Goal: Navigation & Orientation: Find specific page/section

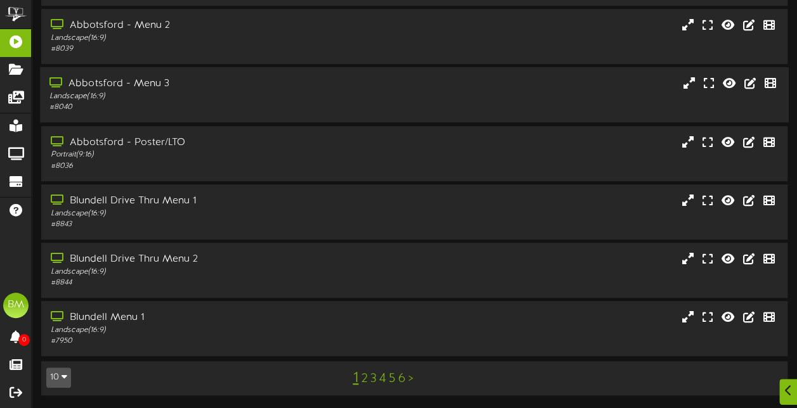
scroll to position [283, 0]
click at [364, 377] on link "2" at bounding box center [364, 379] width 6 height 14
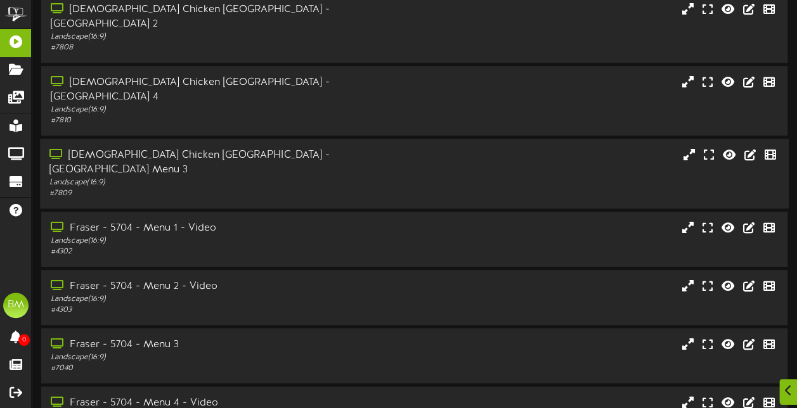
scroll to position [283, 0]
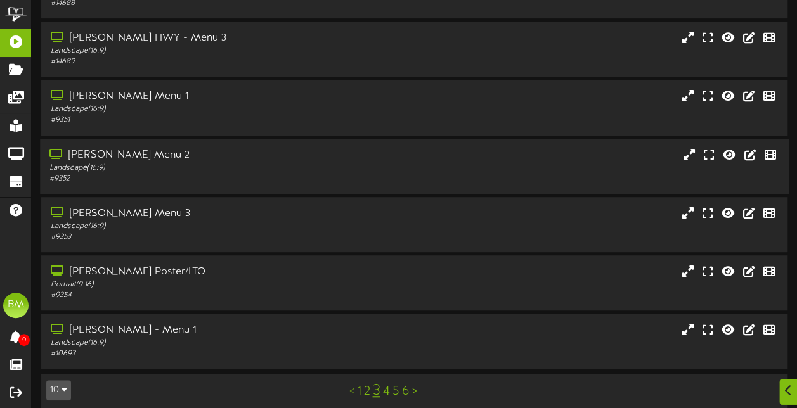
scroll to position [283, 0]
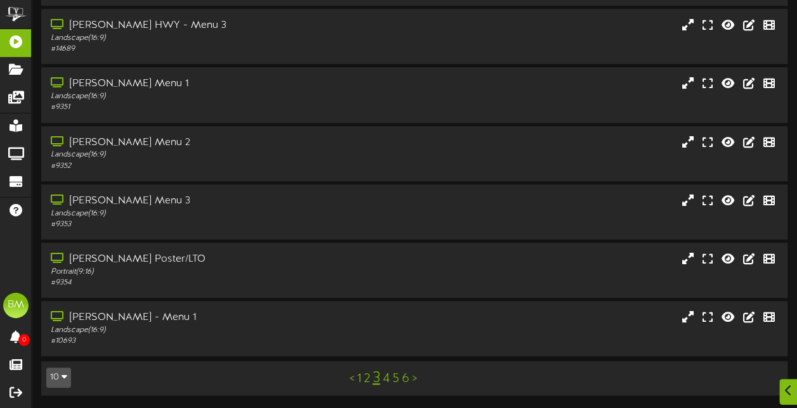
click at [387, 378] on link "4" at bounding box center [385, 379] width 7 height 14
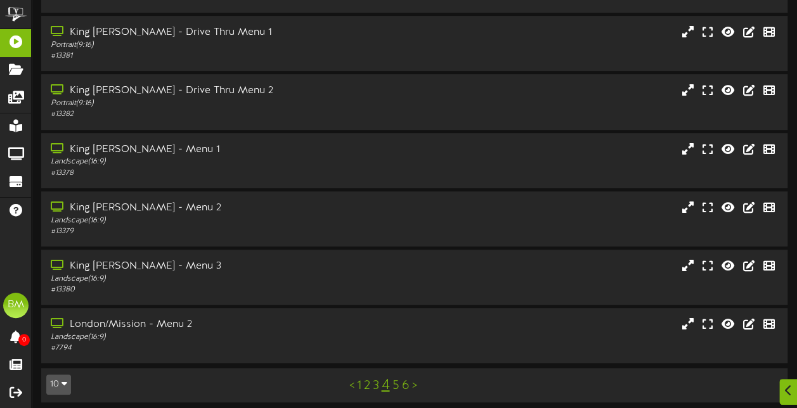
scroll to position [283, 0]
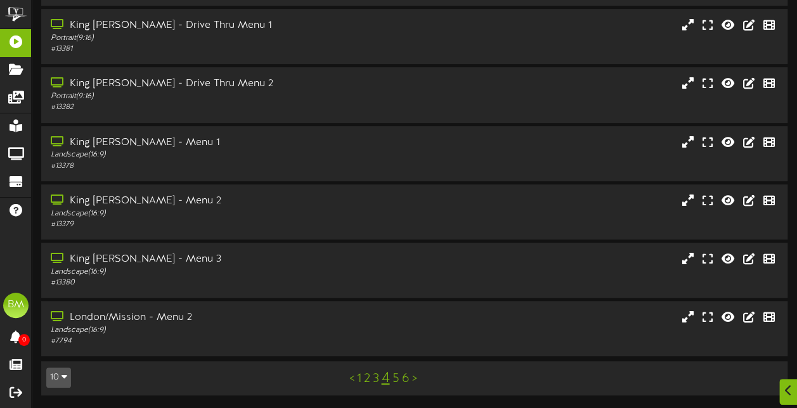
click at [399, 379] on link "5" at bounding box center [395, 379] width 7 height 14
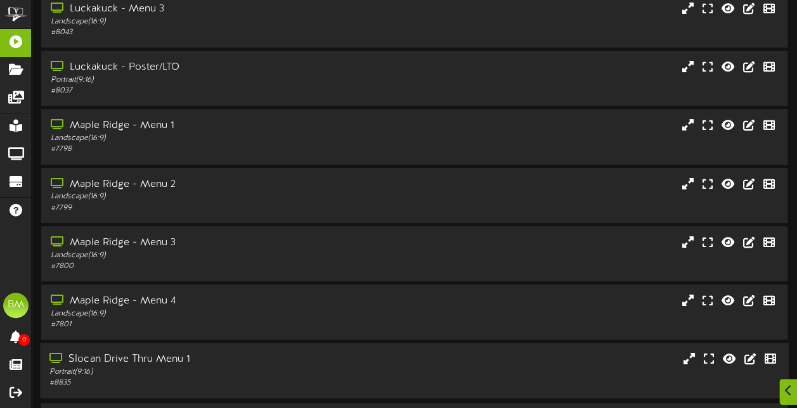
scroll to position [283, 0]
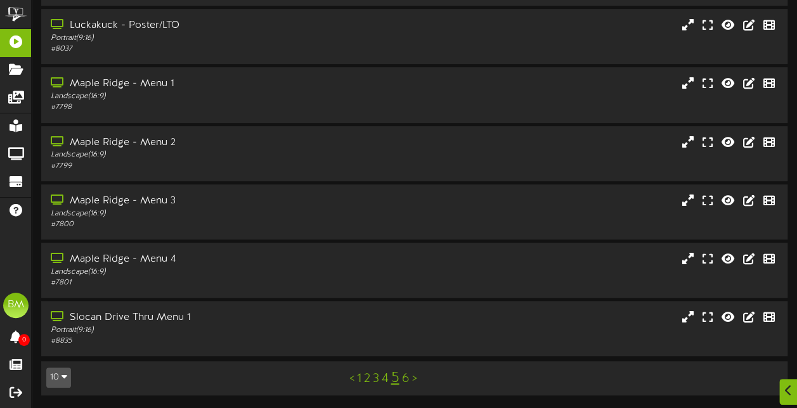
click at [359, 380] on link "1" at bounding box center [358, 379] width 4 height 14
click at [361, 378] on link "2" at bounding box center [364, 379] width 6 height 14
